Goal: Find specific page/section: Find specific page/section

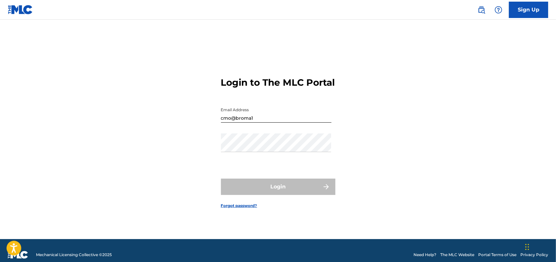
click at [284, 122] on input "cmo@broma1" at bounding box center [276, 113] width 110 height 19
type input "[EMAIL_ADDRESS][DOMAIN_NAME]"
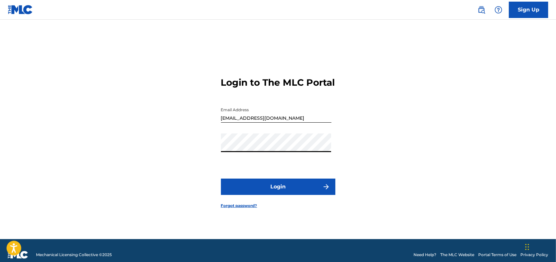
click at [268, 187] on button "Login" at bounding box center [278, 186] width 114 height 16
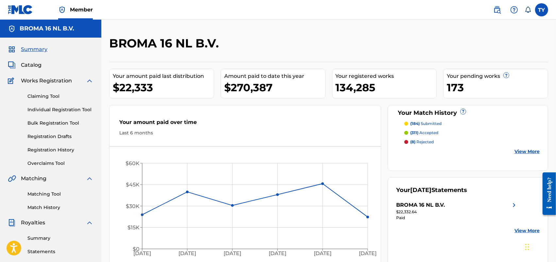
click at [28, 64] on span "Catalog" at bounding box center [31, 65] width 21 height 8
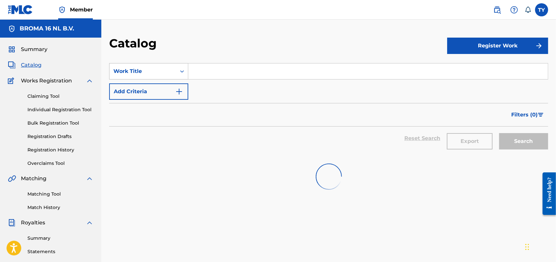
click at [143, 63] on div "Work Title" at bounding box center [148, 71] width 79 height 16
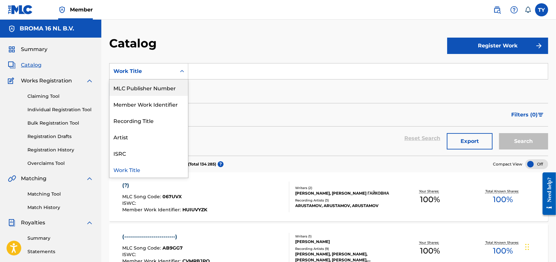
scroll to position [12, 0]
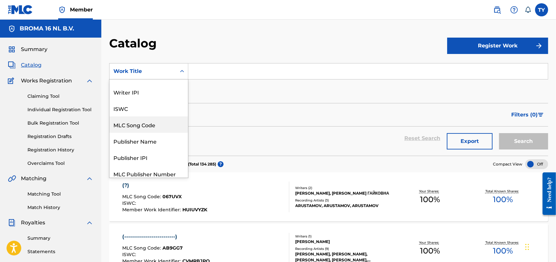
click at [134, 128] on div "MLC Song Code" at bounding box center [148, 124] width 78 height 16
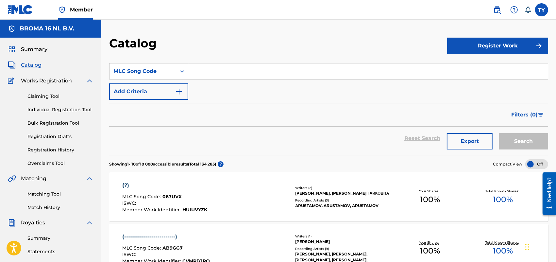
click at [204, 68] on input "Search Form" at bounding box center [367, 71] width 359 height 16
type input "CA8DF6"
click at [521, 139] on button "Search" at bounding box center [523, 141] width 49 height 16
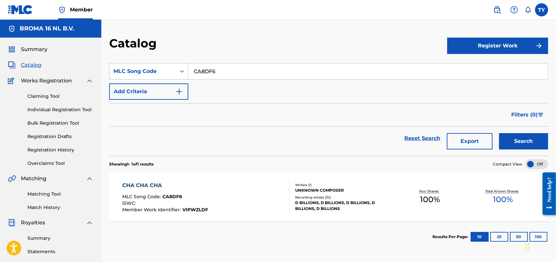
click at [205, 211] on span "VIPWZLDF" at bounding box center [195, 209] width 26 height 6
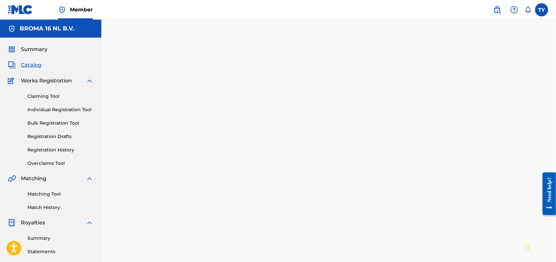
click at [205, 211] on div at bounding box center [328, 198] width 454 height 324
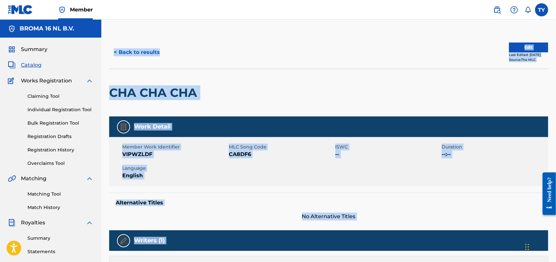
click at [145, 157] on span "VIPWZLDF" at bounding box center [174, 154] width 105 height 8
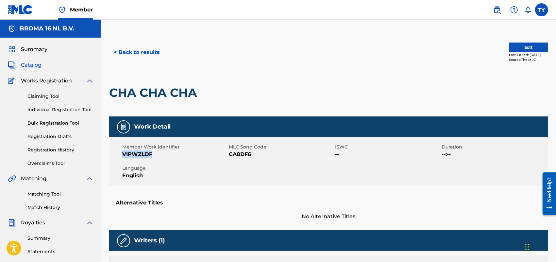
click at [145, 157] on span "VIPWZLDF" at bounding box center [174, 154] width 105 height 8
